Goal: Information Seeking & Learning: Learn about a topic

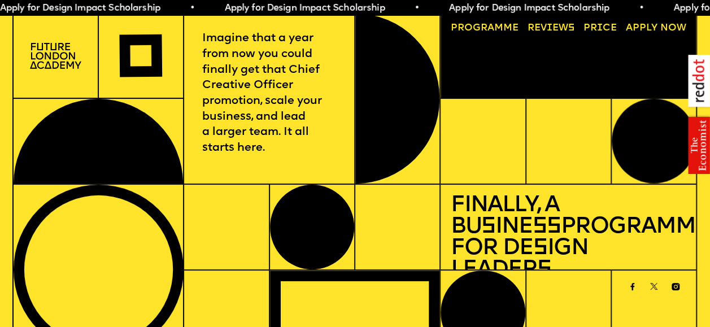
click at [462, 27] on link "Progr a mme" at bounding box center [484, 29] width 77 height 20
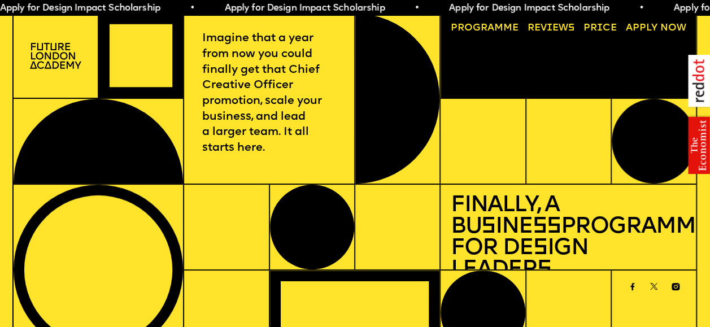
click at [516, 28] on link "Progr a mme" at bounding box center [484, 29] width 77 height 20
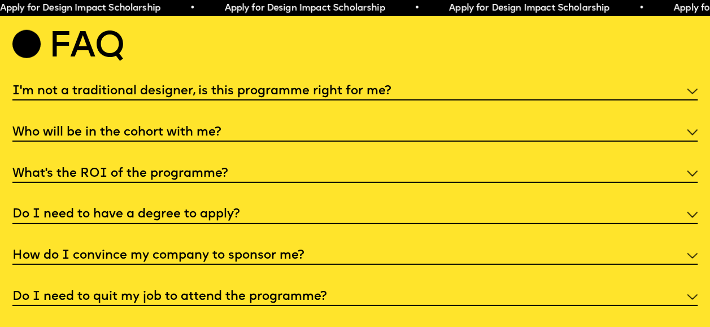
scroll to position [3720, 0]
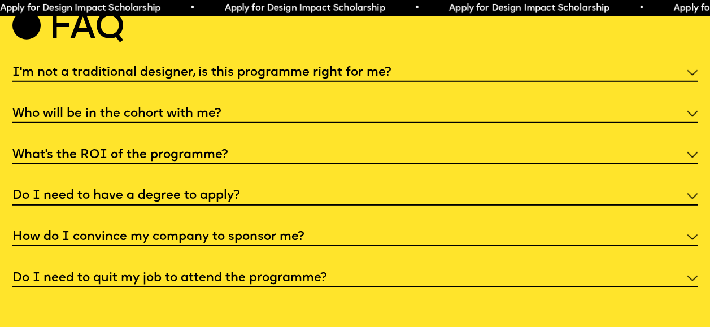
click at [318, 79] on h5 "I'm not a traditional designer, is this programme right for me?" at bounding box center [201, 72] width 379 height 11
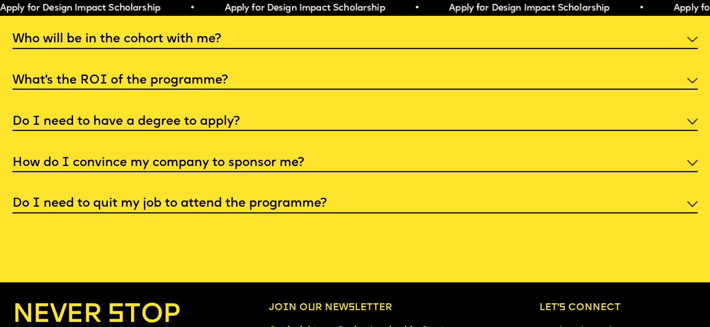
scroll to position [3861, 0]
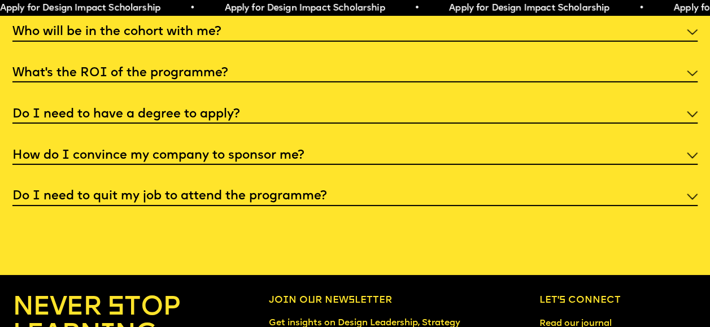
click at [333, 41] on div "Who will be in the cohort with me?" at bounding box center [355, 31] width 686 height 20
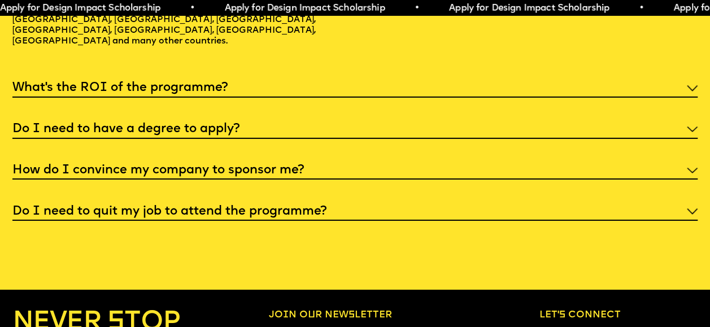
scroll to position [3889, 0]
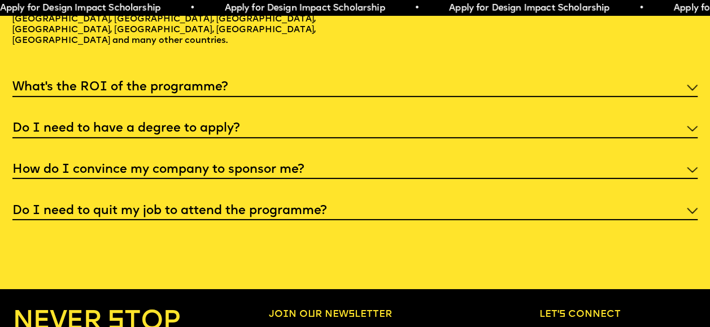
click at [219, 135] on h5 "Do I need to have a degree to apply?" at bounding box center [125, 128] width 227 height 11
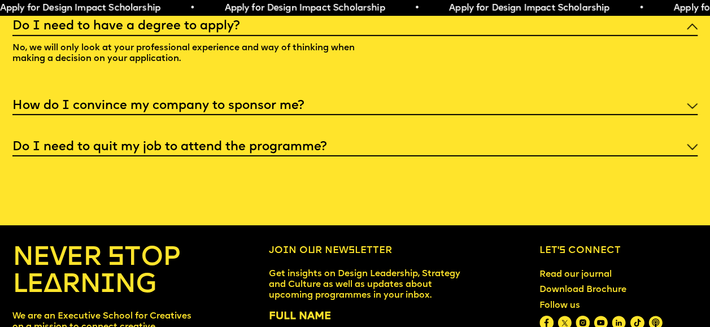
click at [203, 153] on h5 "Do I need to quit my job to attend the programme?" at bounding box center [169, 147] width 314 height 11
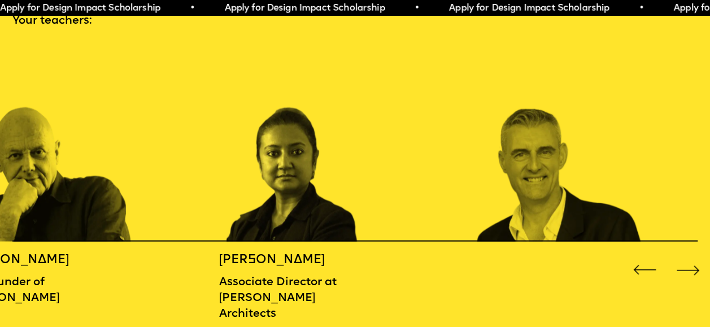
scroll to position [1106, 0]
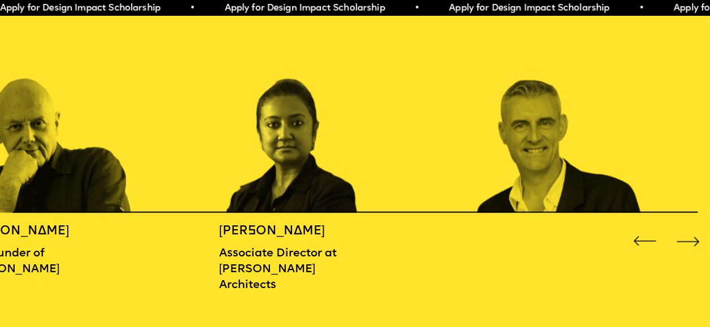
click at [687, 242] on div "Next slide" at bounding box center [688, 241] width 28 height 28
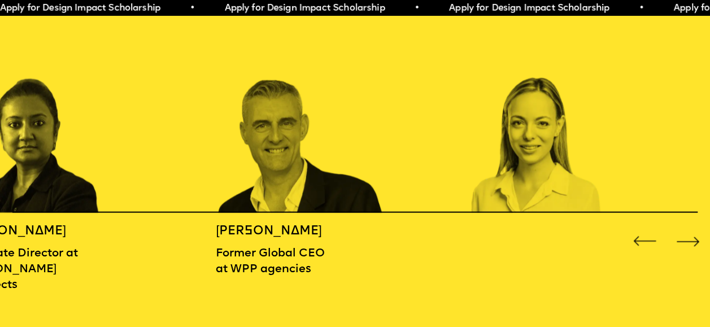
click at [687, 242] on div "Next slide" at bounding box center [688, 241] width 28 height 28
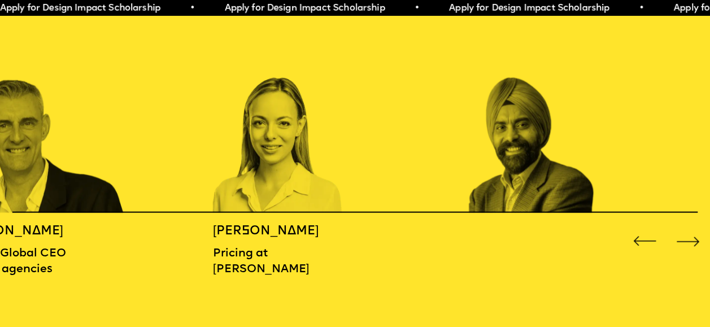
click at [687, 242] on div "Next slide" at bounding box center [688, 241] width 28 height 28
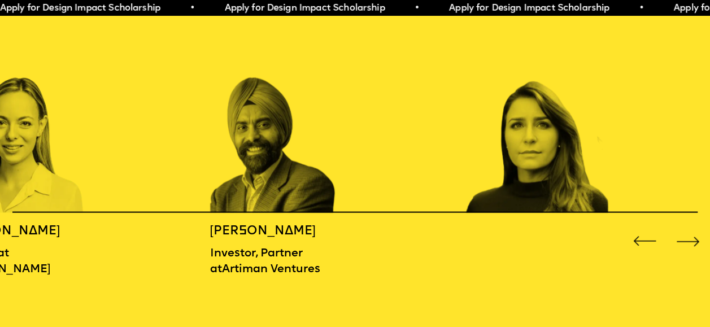
click at [687, 242] on div "Next slide" at bounding box center [688, 241] width 28 height 28
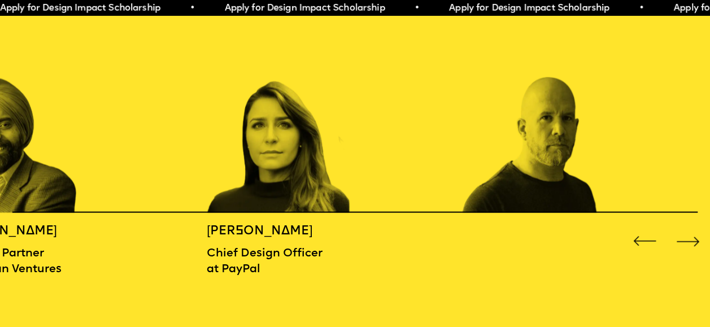
click at [687, 242] on div "Next slide" at bounding box center [688, 241] width 28 height 28
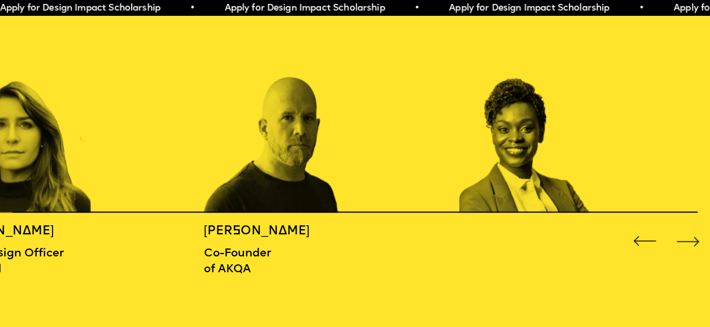
click at [687, 242] on div "Next slide" at bounding box center [688, 241] width 28 height 28
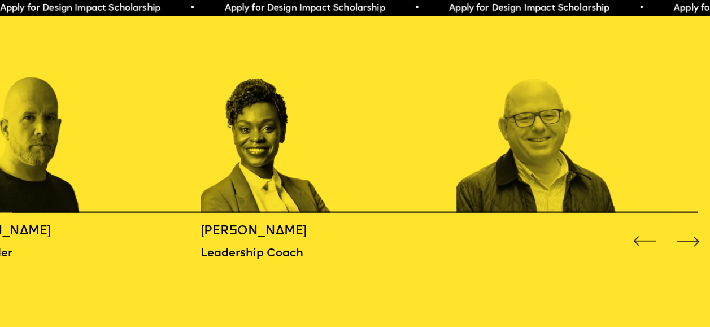
click at [687, 242] on div "Next slide" at bounding box center [688, 241] width 28 height 28
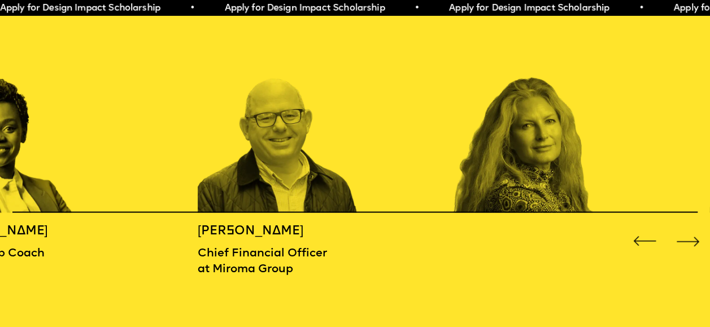
click at [687, 242] on div "Next slide" at bounding box center [688, 241] width 28 height 28
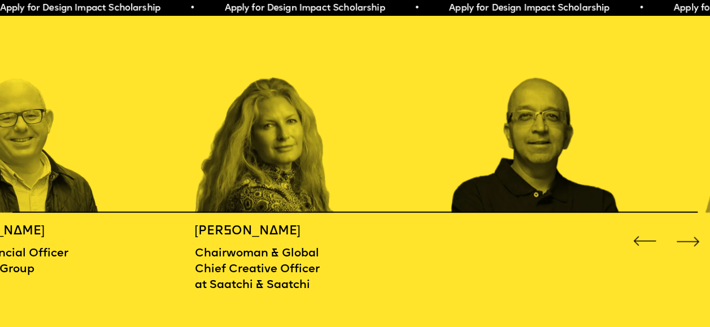
click at [687, 242] on div "Next slide" at bounding box center [688, 241] width 28 height 28
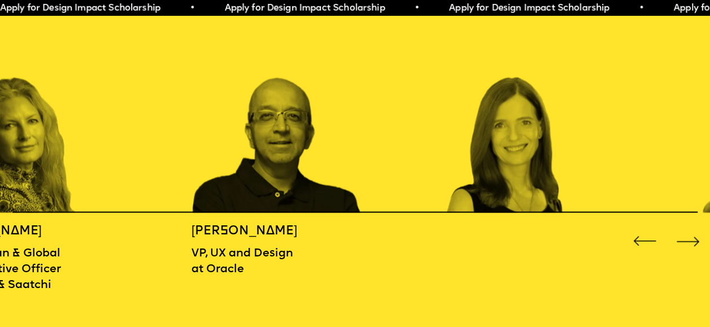
click at [687, 242] on div "Next slide" at bounding box center [688, 241] width 28 height 28
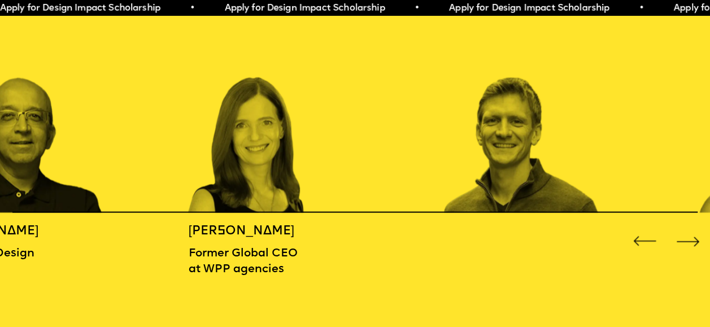
click at [687, 242] on div "Next slide" at bounding box center [688, 241] width 28 height 28
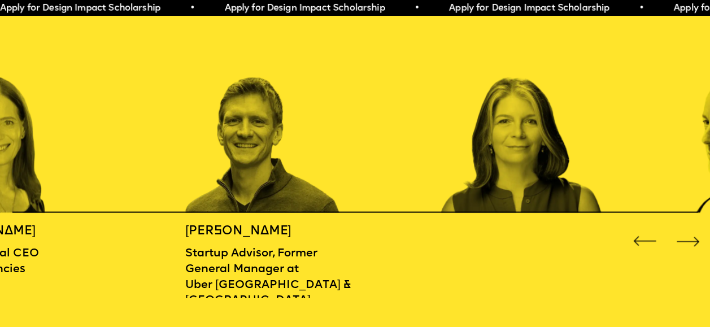
click at [687, 242] on div "Next slide" at bounding box center [688, 241] width 28 height 28
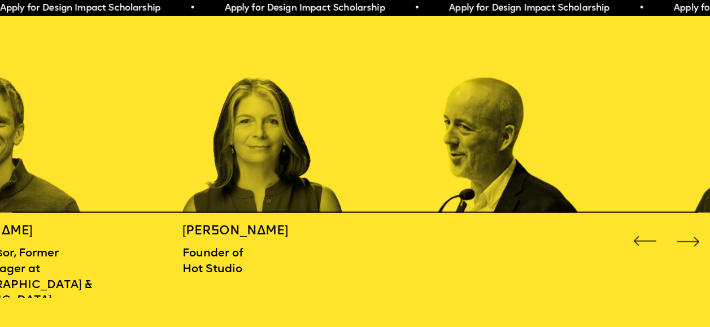
click at [687, 242] on div "Next slide" at bounding box center [688, 241] width 28 height 28
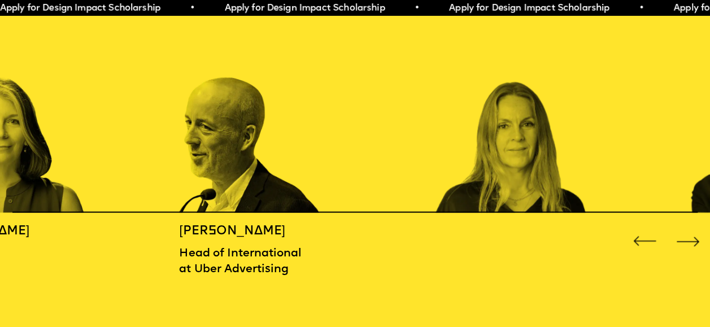
click at [687, 242] on div "Next slide" at bounding box center [688, 241] width 28 height 28
